Goal: Task Accomplishment & Management: Complete application form

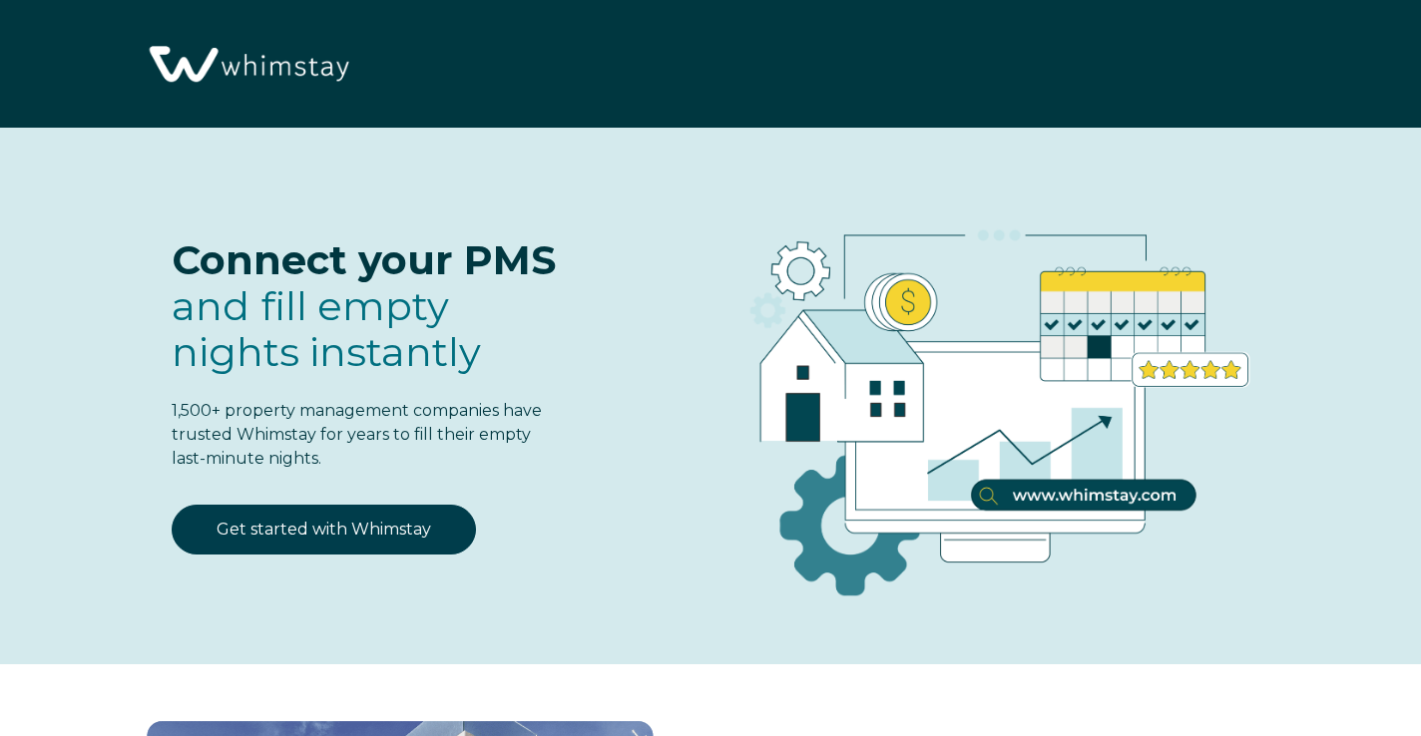
select select "US"
select select "Standard"
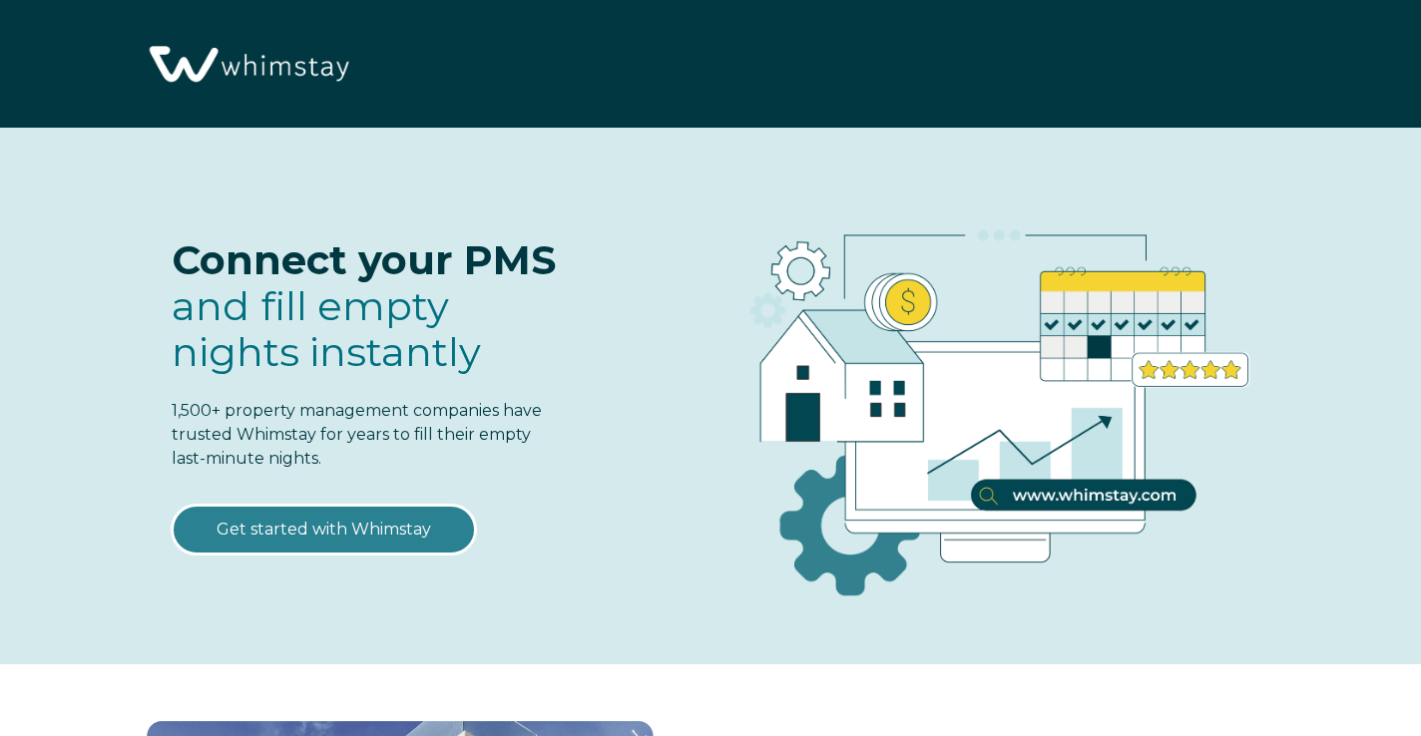
click at [347, 534] on link "Get started with Whimstay" at bounding box center [324, 530] width 304 height 50
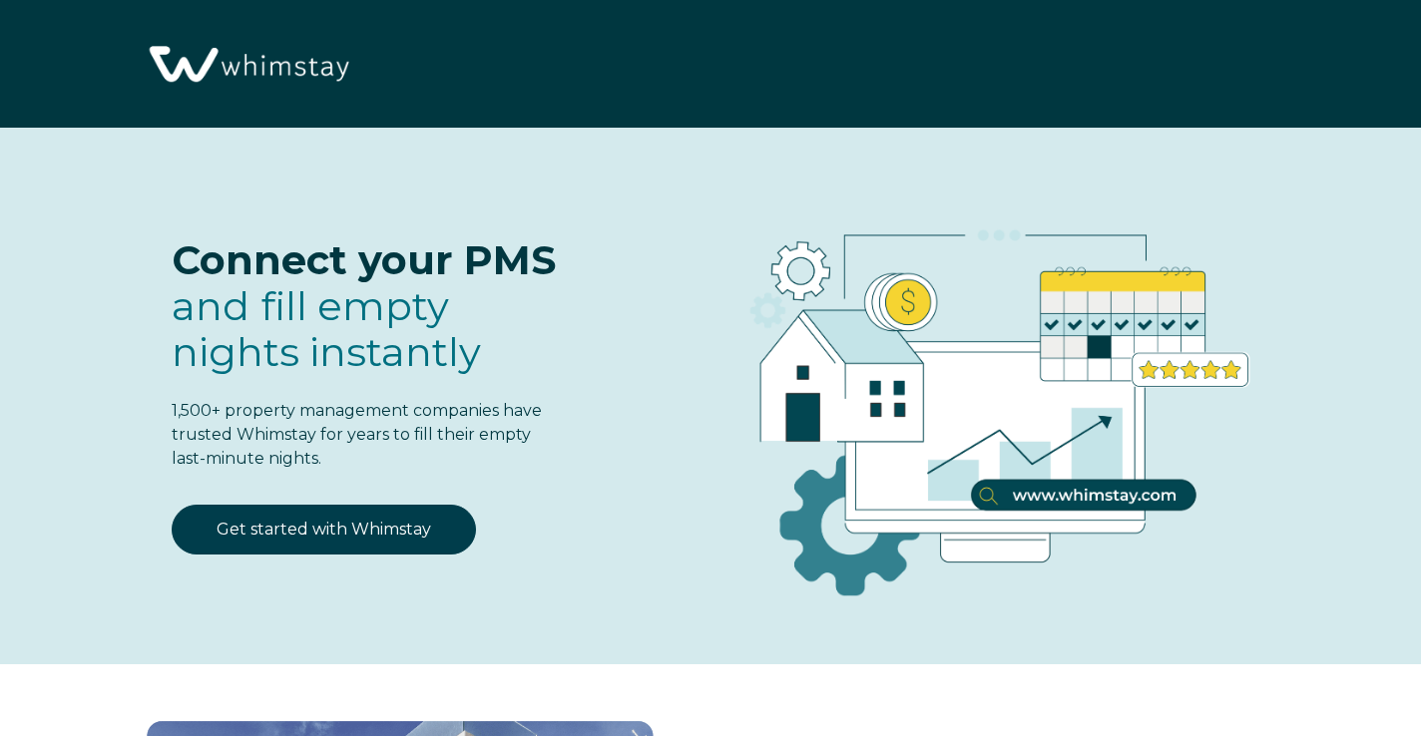
scroll to position [2407, 0]
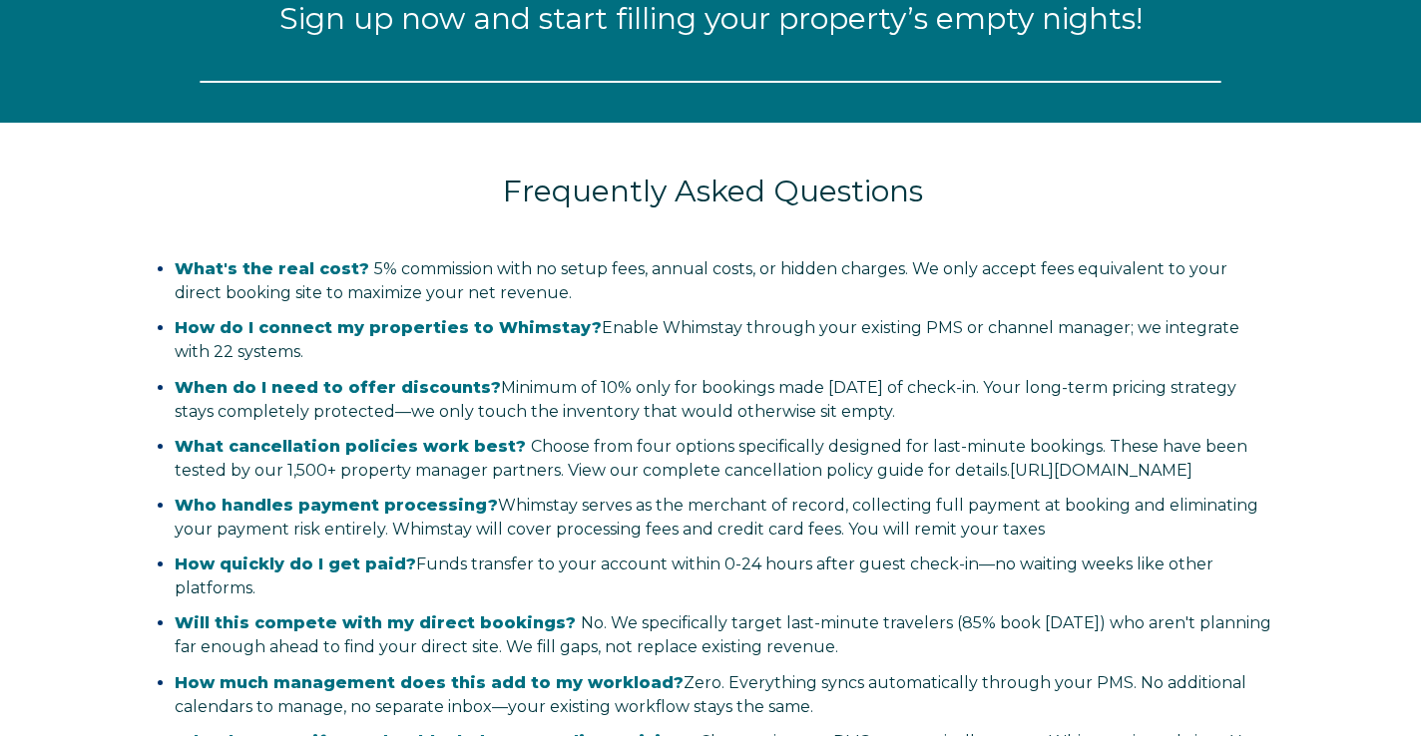
select select "US"
select select "Standard"
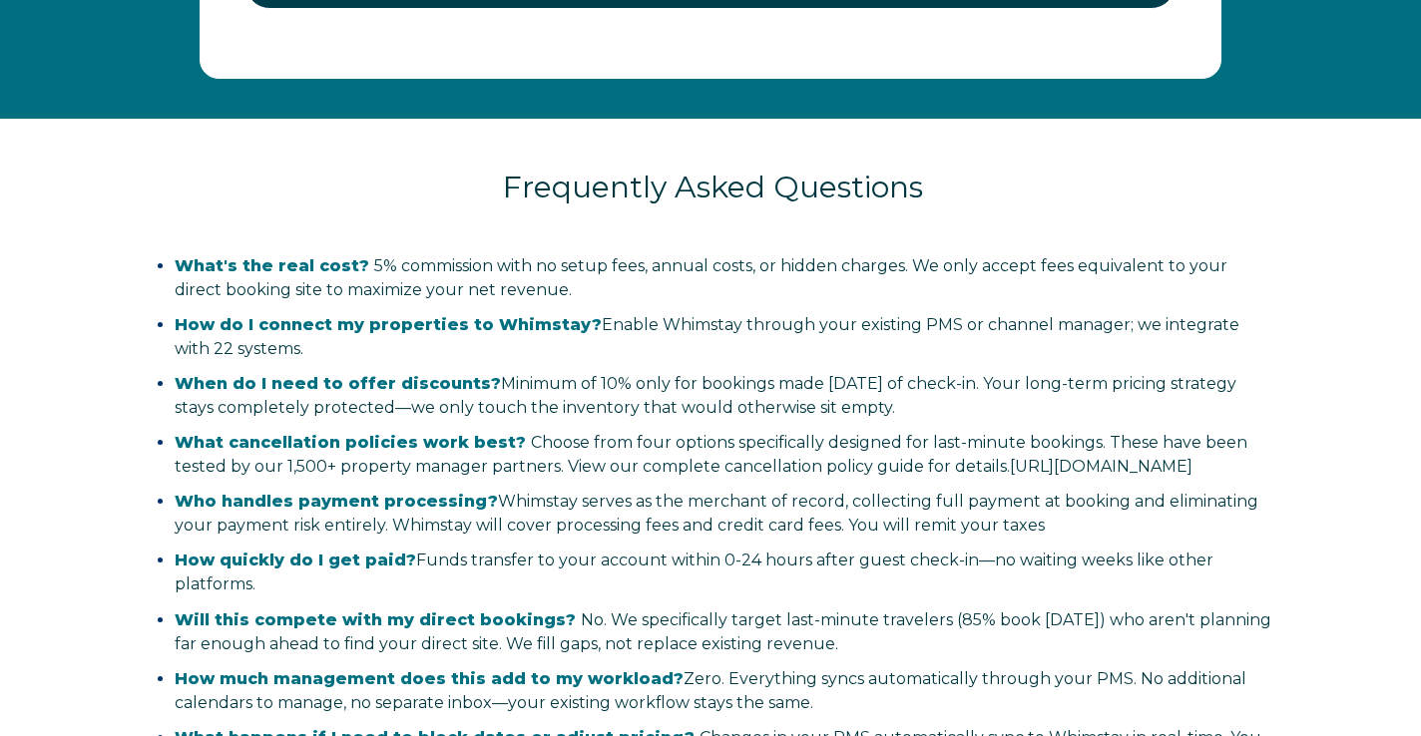
scroll to position [3894, 0]
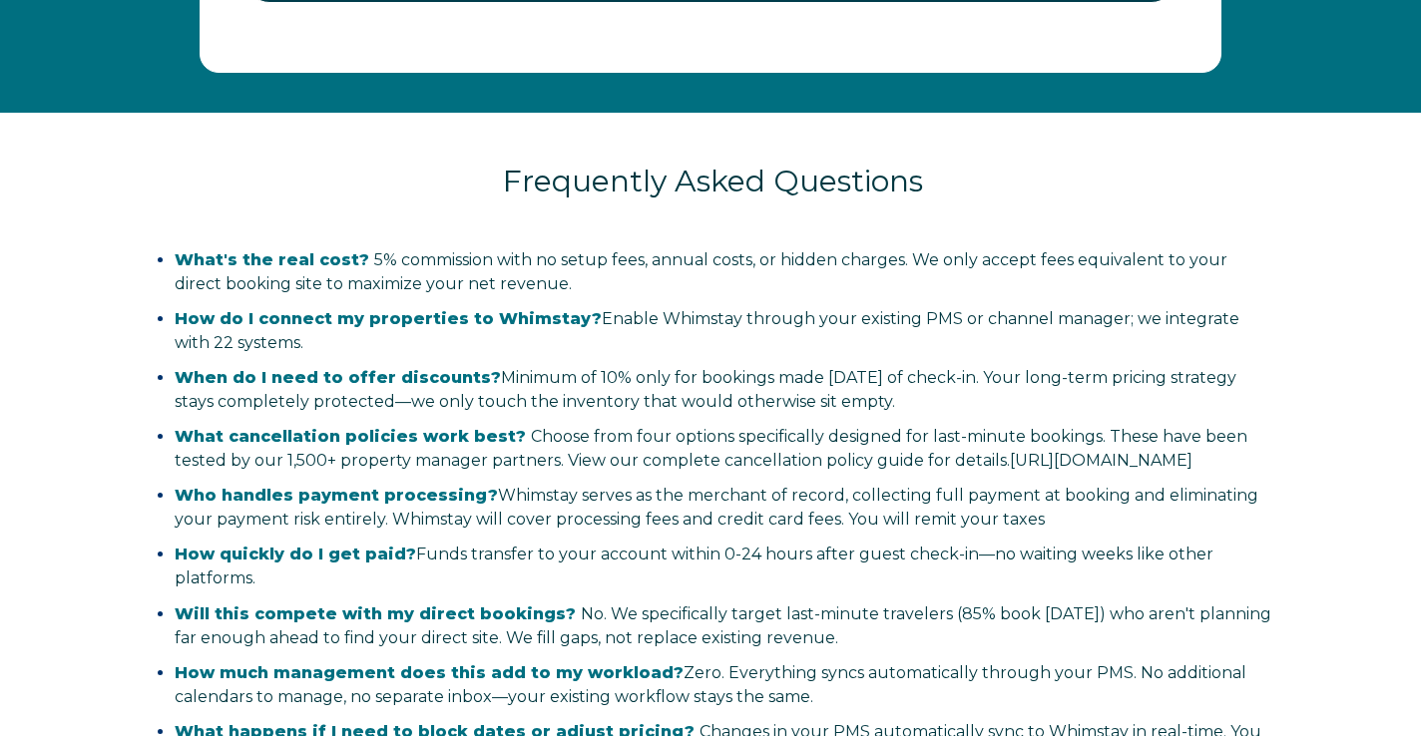
click at [249, 564] on strong "How quickly do I get paid?" at bounding box center [295, 554] width 241 height 19
click at [264, 564] on strong "How quickly do I get paid?" at bounding box center [295, 554] width 241 height 19
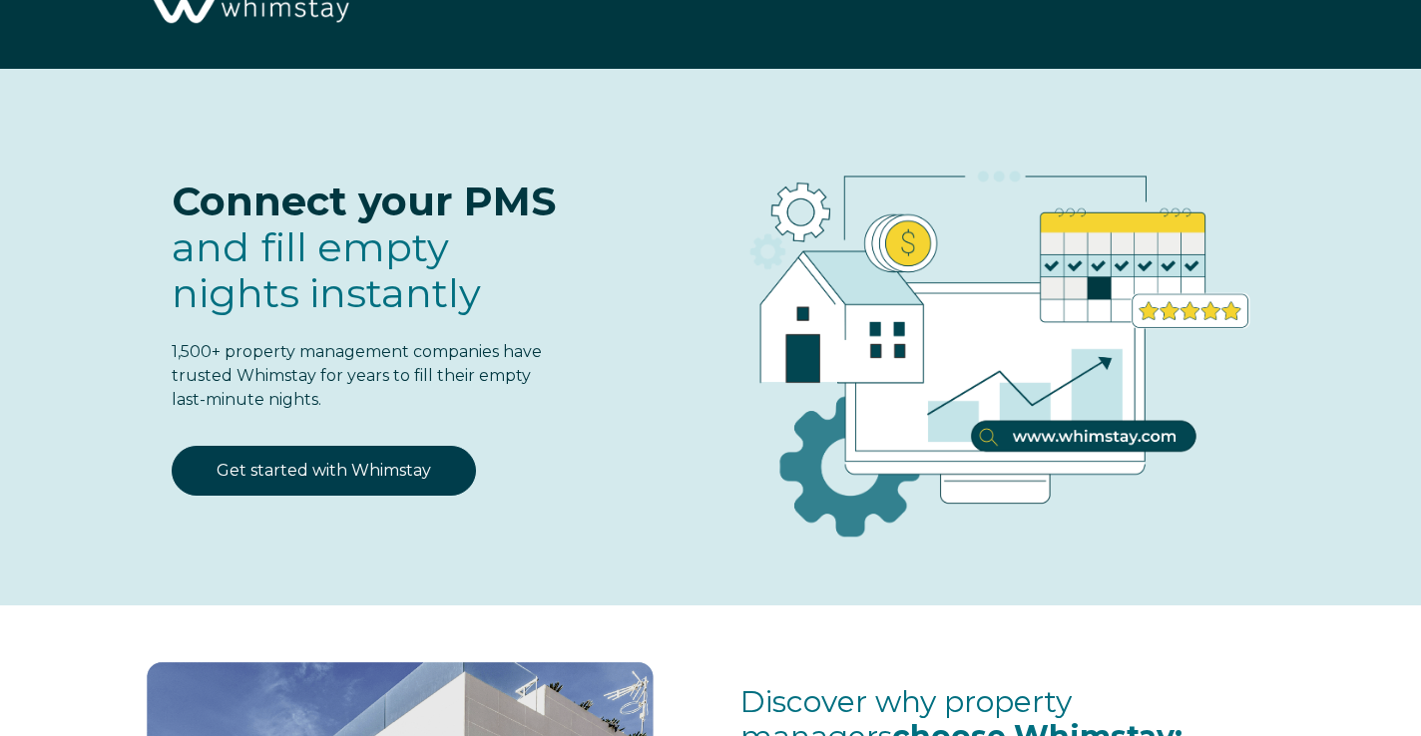
scroll to position [56, 0]
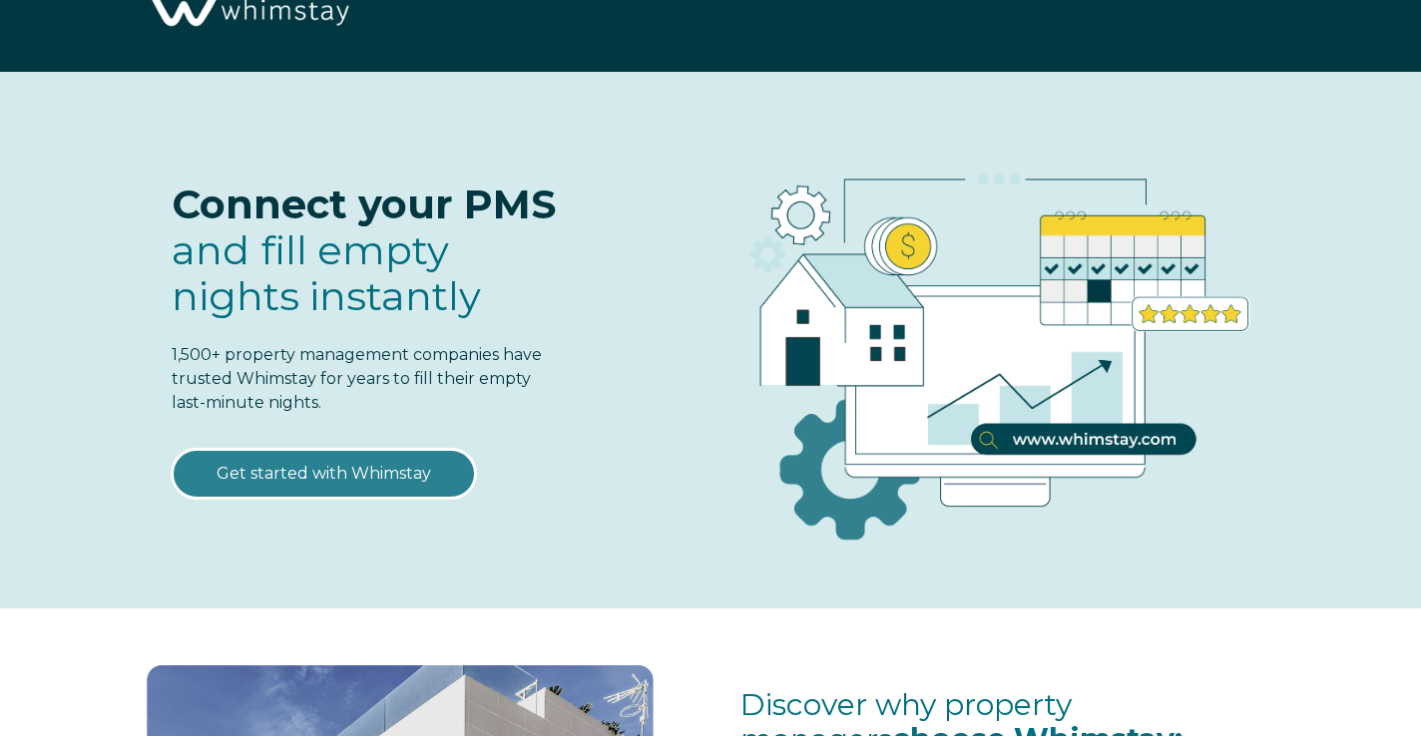
click at [406, 468] on link "Get started with Whimstay" at bounding box center [324, 474] width 304 height 50
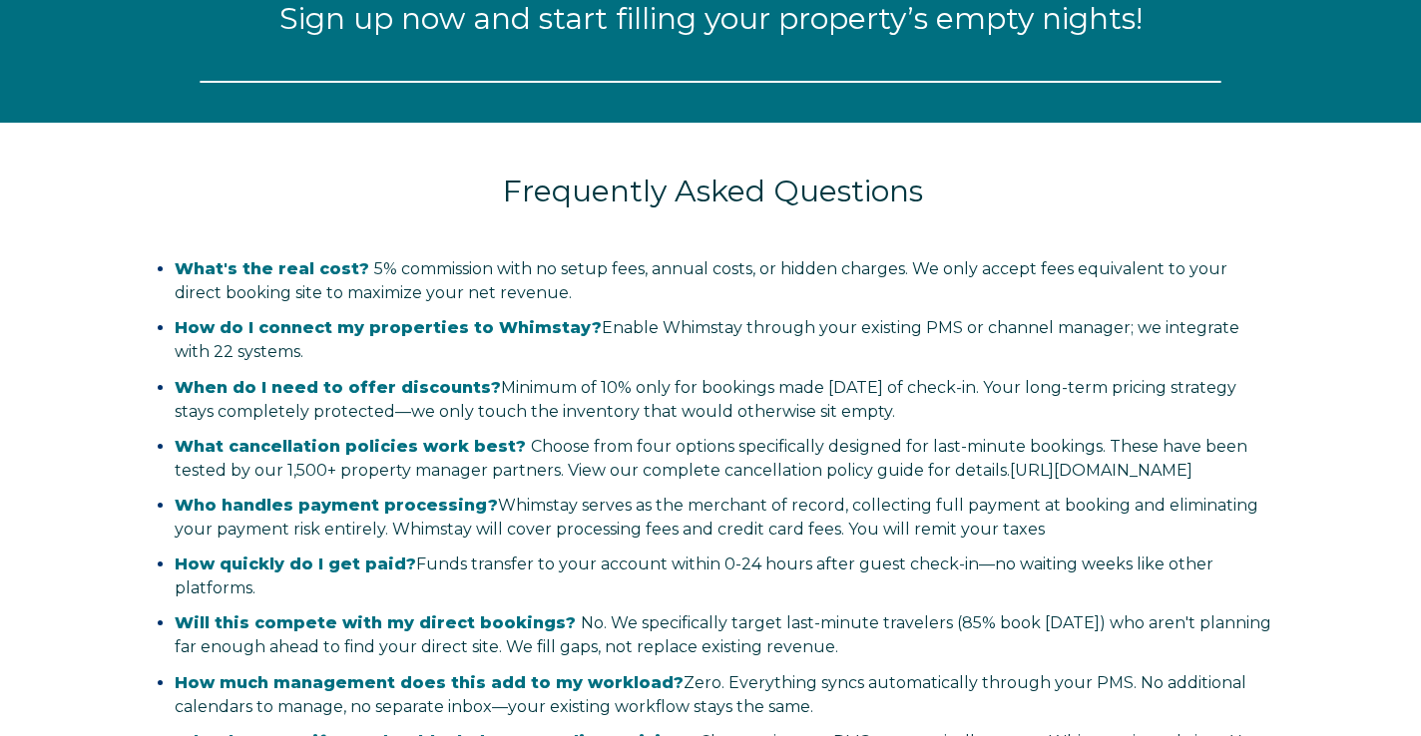
scroll to position [2407, 0]
select select "US"
select select "Standard"
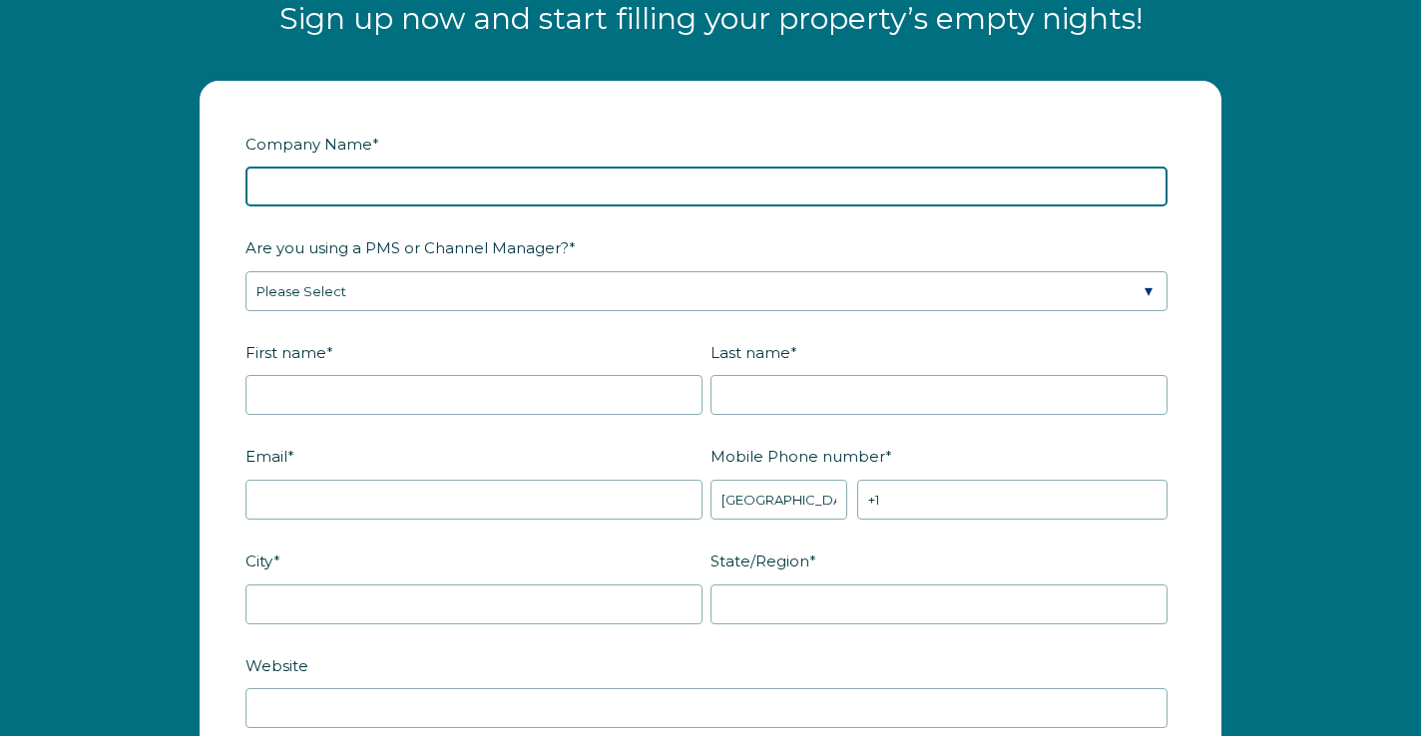
click at [440, 189] on input "Company Name *" at bounding box center [706, 187] width 922 height 40
type input "H"
type input "Manna Stay"
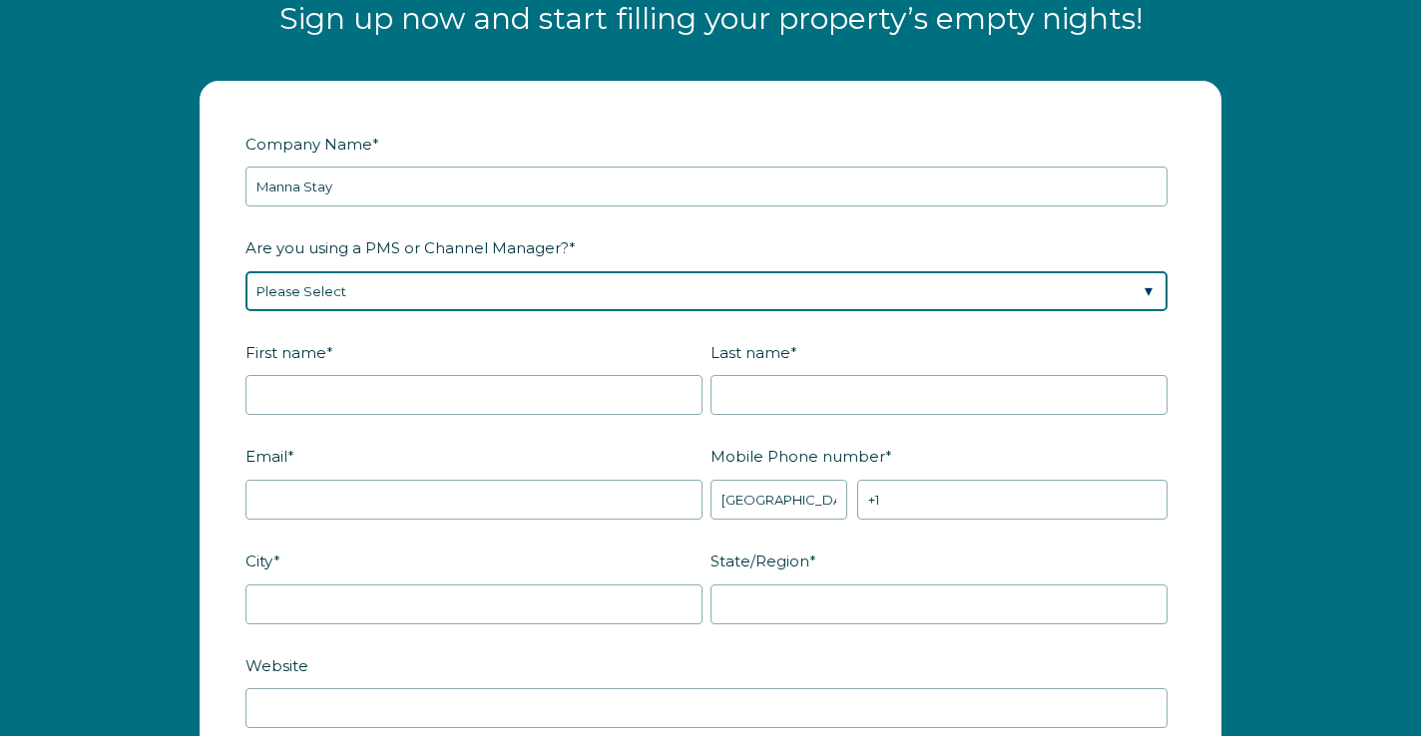
click at [331, 296] on select "Please Select Barefoot BookingPal Boost Brightside CiiRUS Escapia Guesty Hostaw…" at bounding box center [706, 291] width 922 height 40
select select "Not Listed"
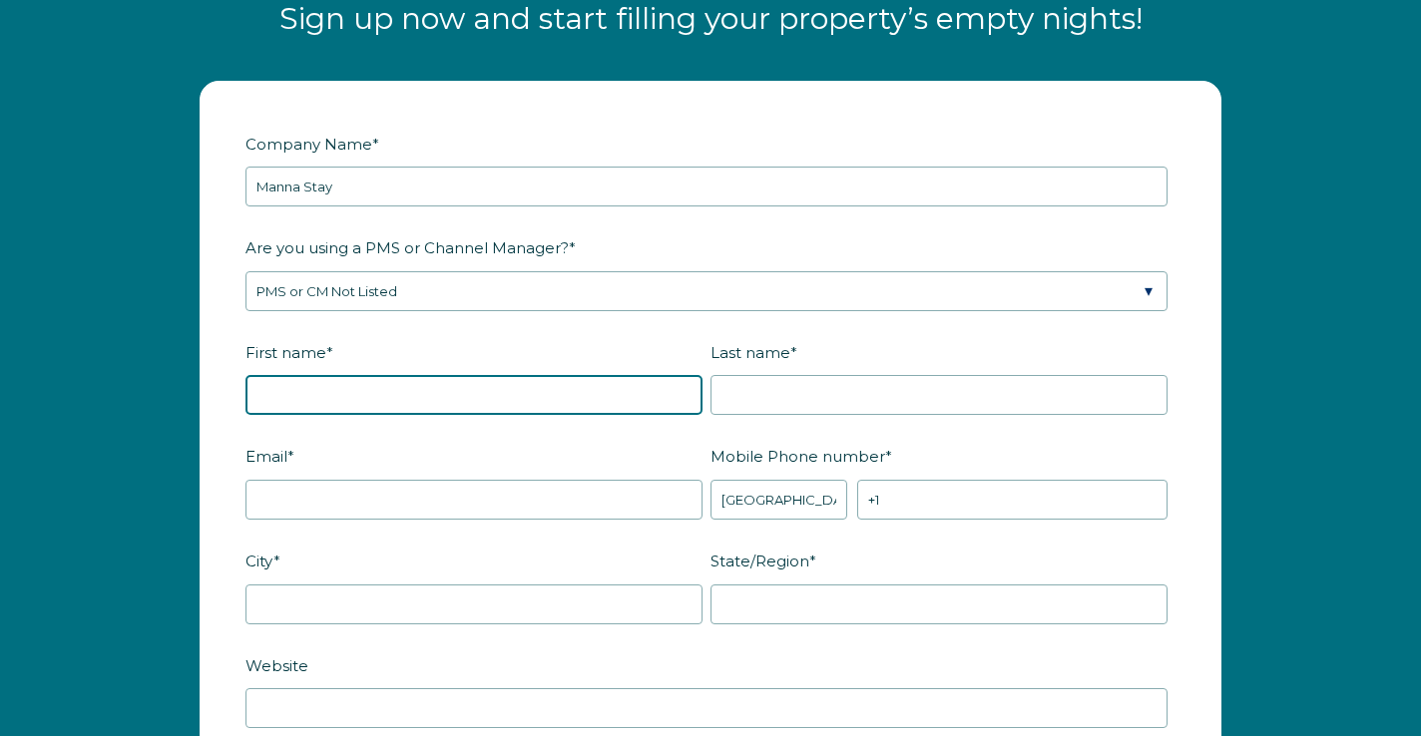
click at [387, 397] on input "First name *" at bounding box center [473, 395] width 457 height 40
type input "S"
type input "Sarah"
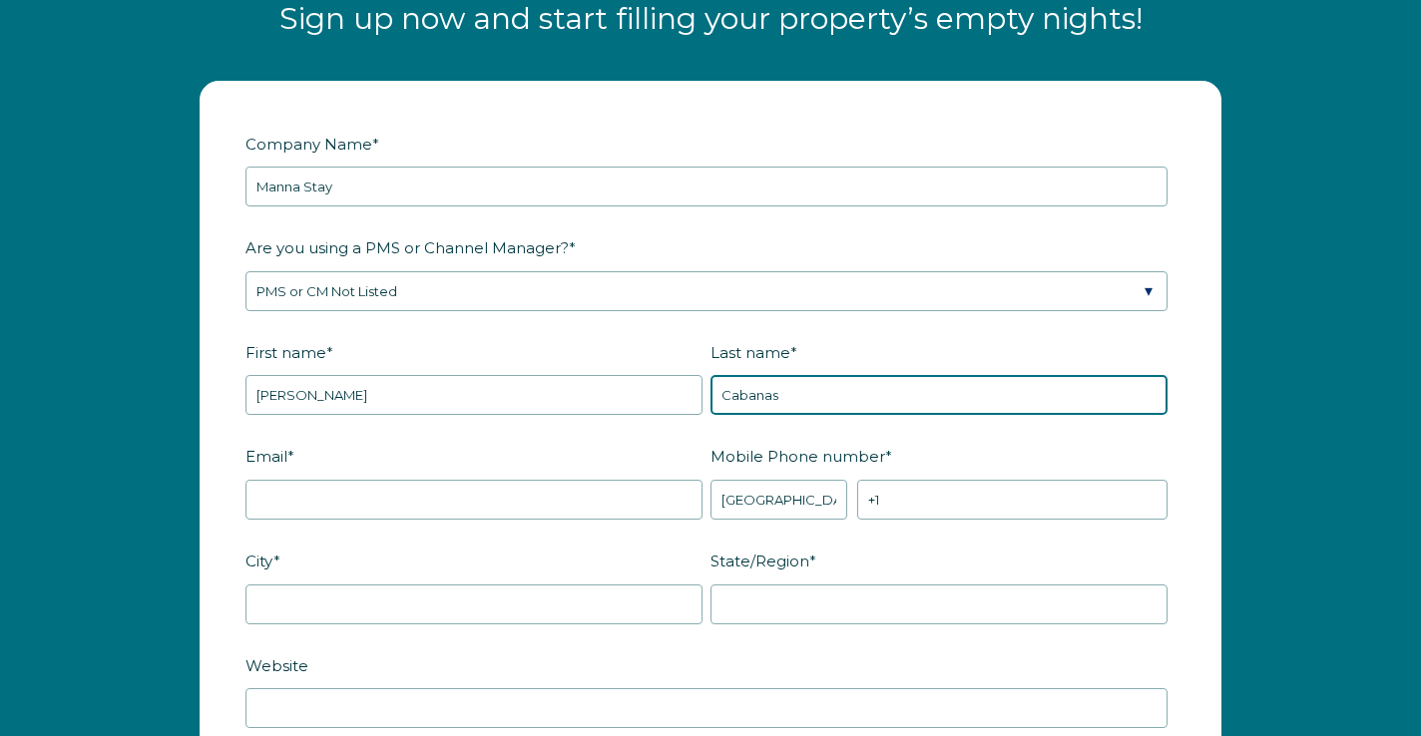
type input "Cabanas"
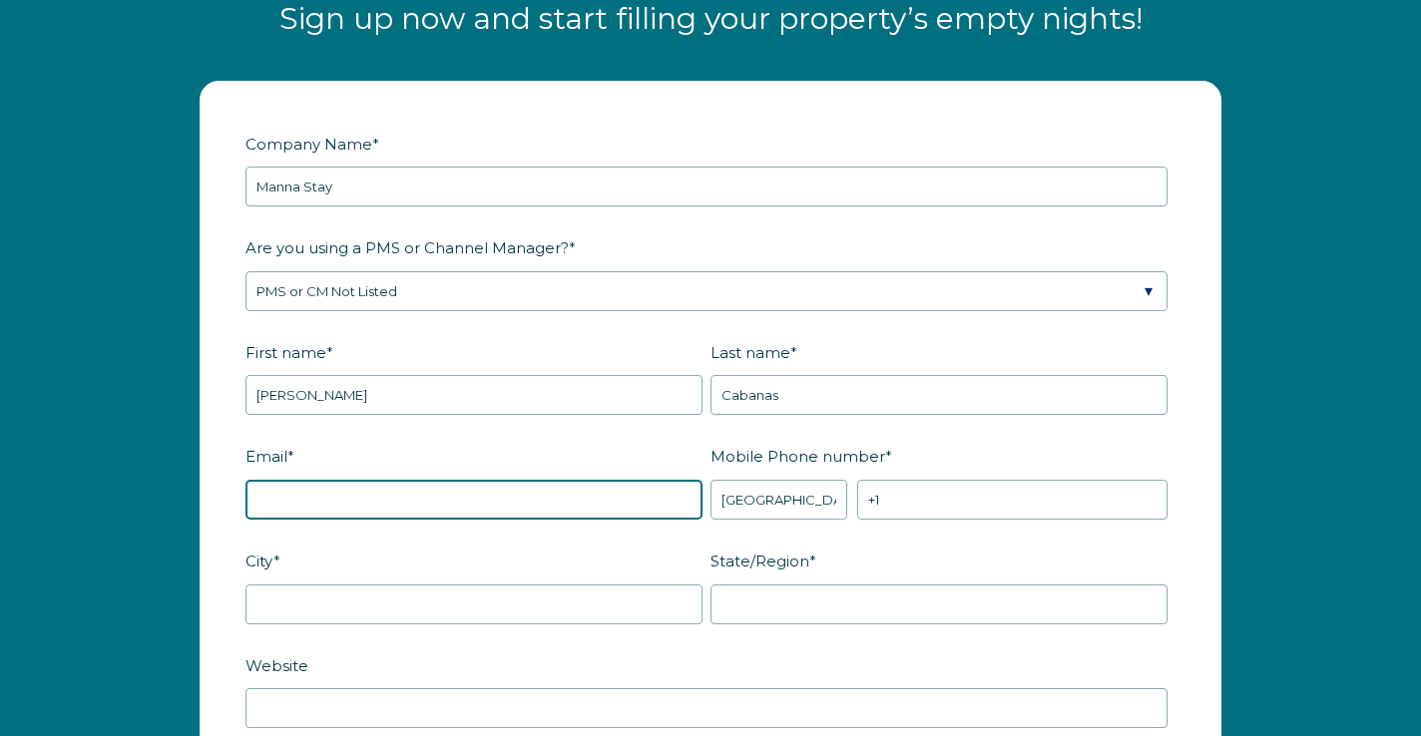
click at [273, 504] on input "Email *" at bounding box center [473, 500] width 457 height 40
type input "info@highfivehomegroup.com"
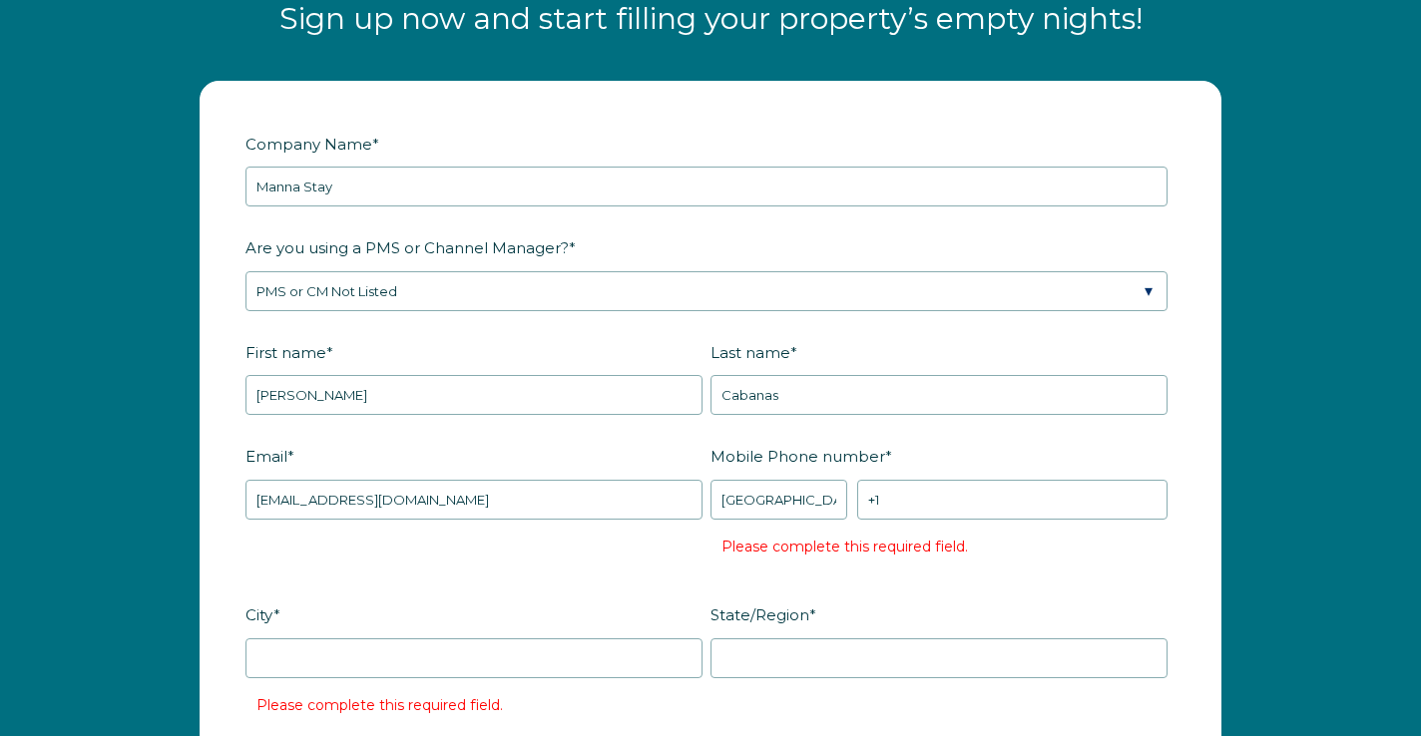
click at [493, 550] on fieldset "Email * info@highfivehomegroup.com Mobile Phone number * * Afghanistan (‫افغانس…" at bounding box center [710, 518] width 930 height 159
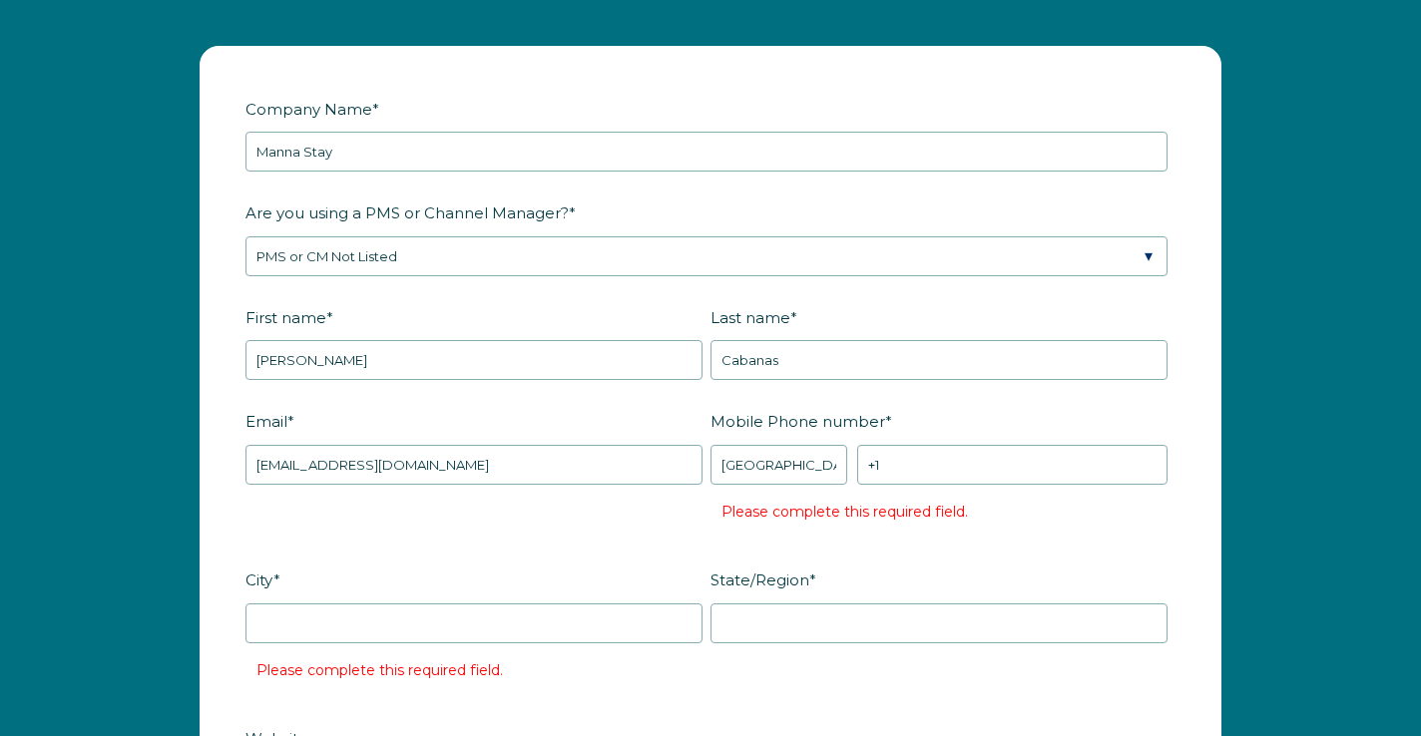
scroll to position [2439, 0]
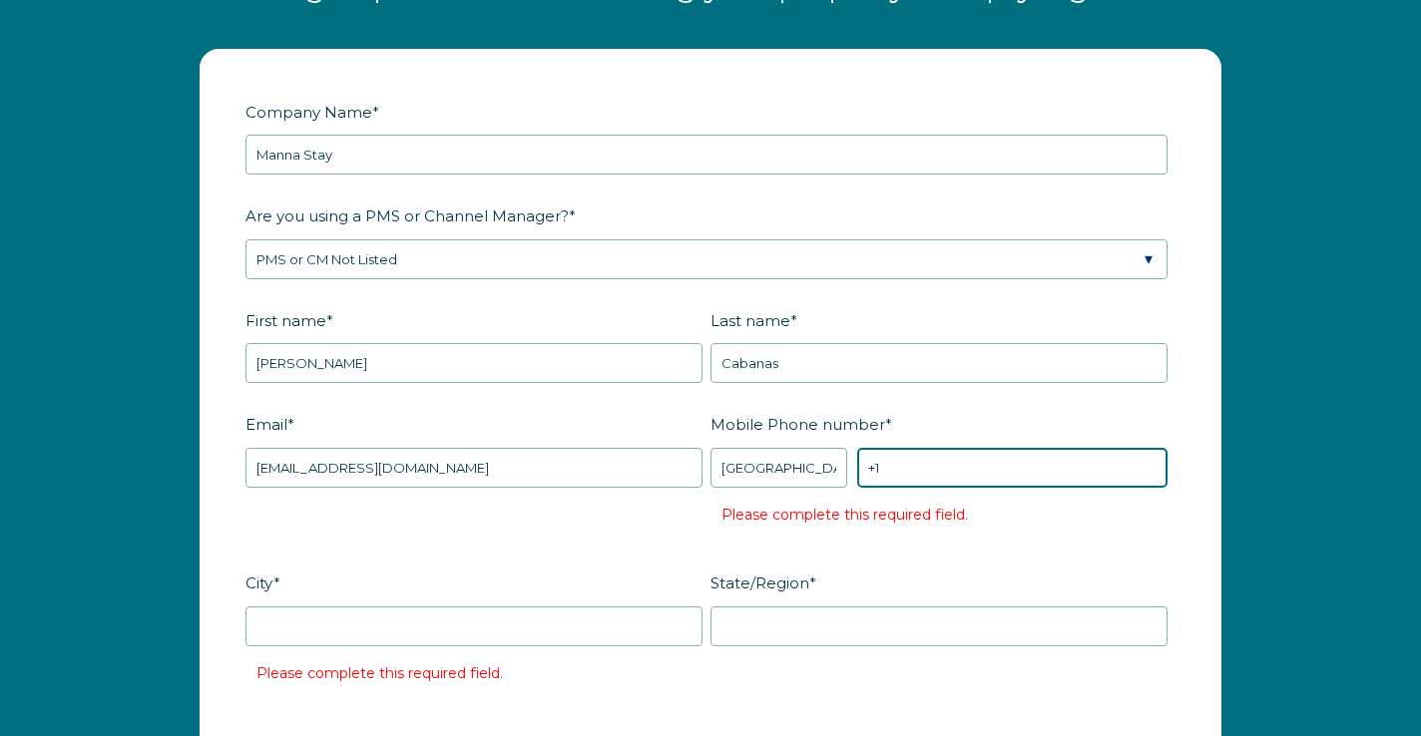
click at [1010, 473] on input "+1" at bounding box center [1012, 468] width 310 height 40
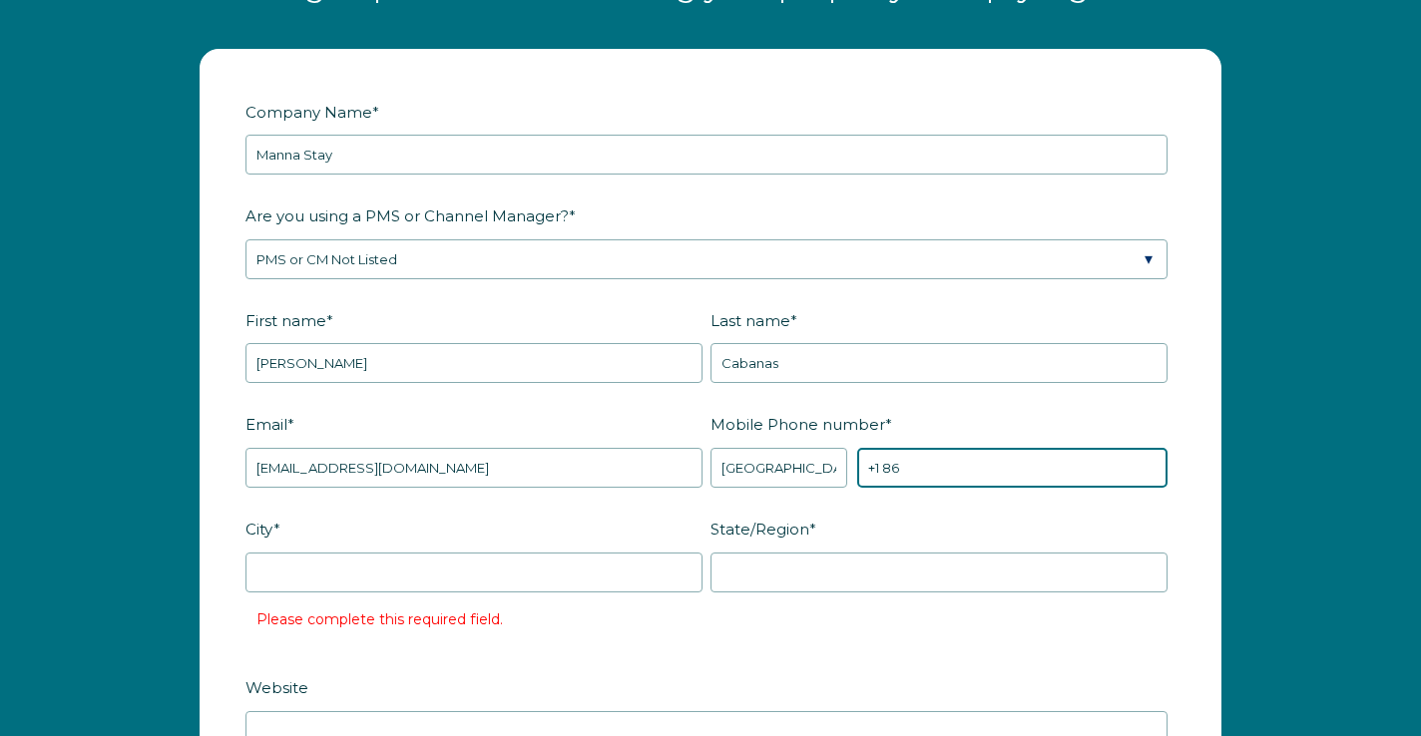
type input "+1 865"
